Goal: Navigation & Orientation: Find specific page/section

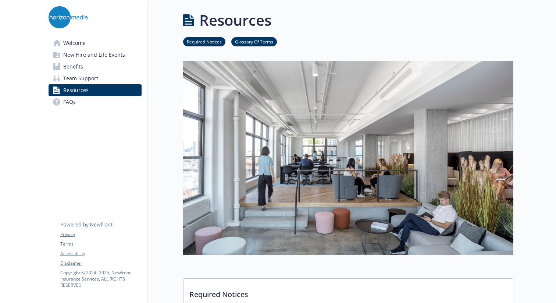
scroll to position [61, 0]
